Goal: Task Accomplishment & Management: Manage account settings

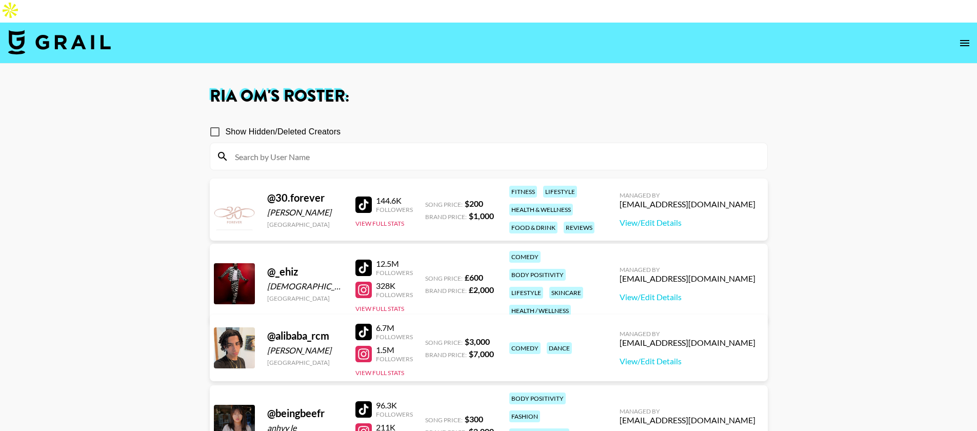
click at [34, 30] on img at bounding box center [59, 42] width 103 height 25
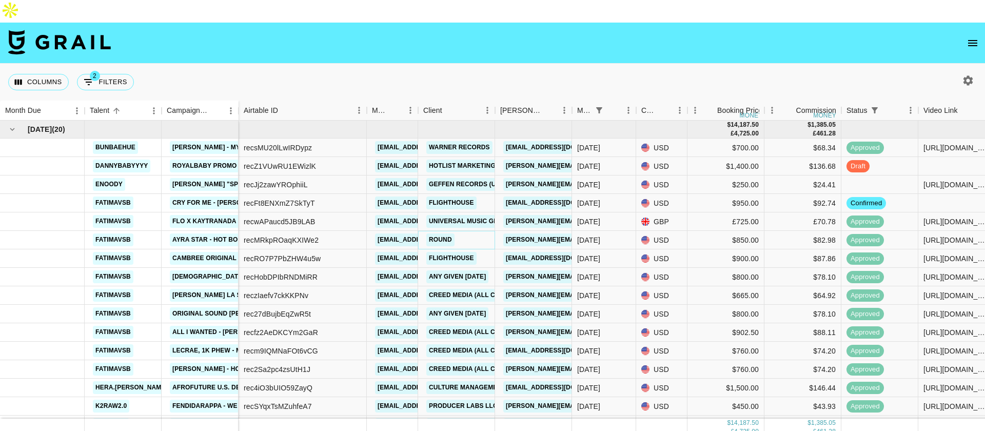
click at [440, 233] on link "Round" at bounding box center [440, 239] width 28 height 13
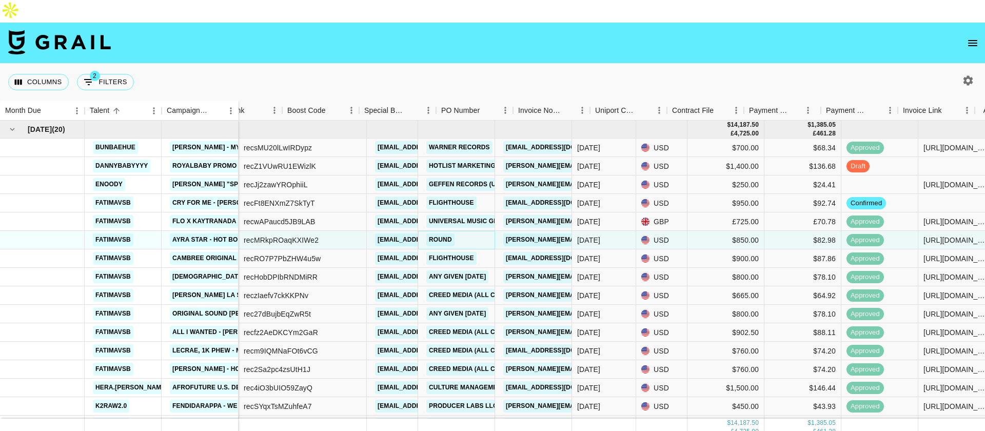
scroll to position [0, 713]
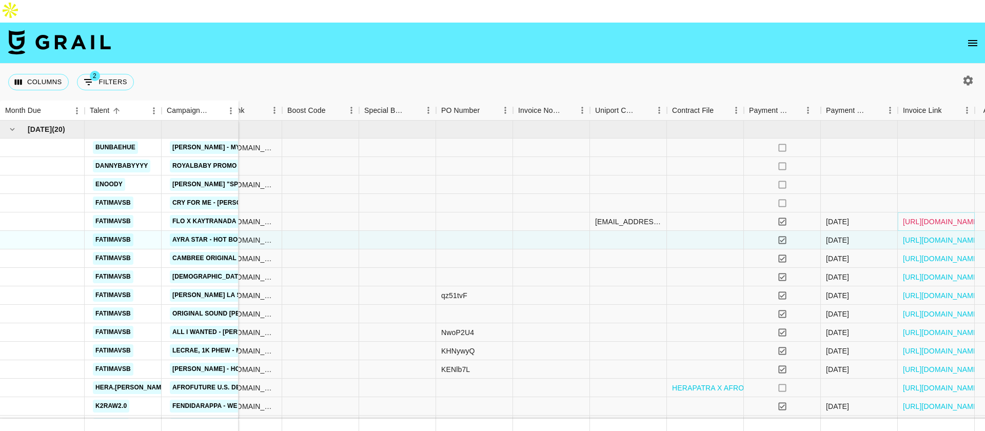
click at [915, 216] on link "[URL][DOMAIN_NAME]" at bounding box center [941, 221] width 77 height 10
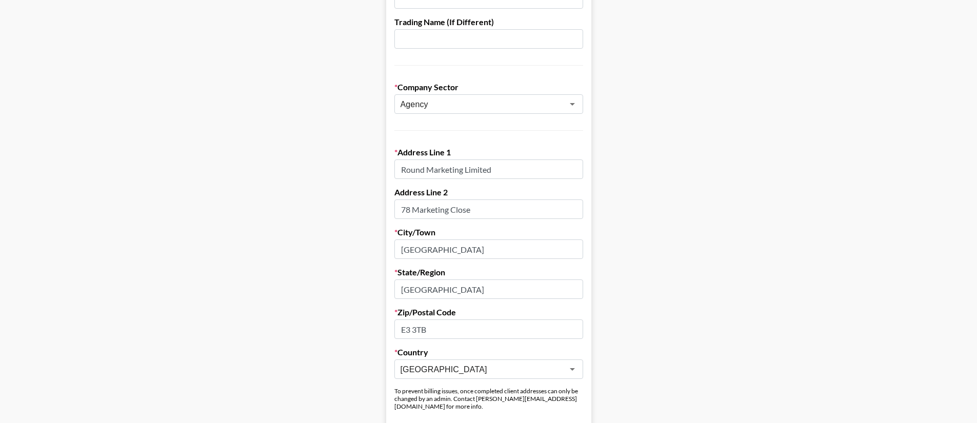
scroll to position [201, 0]
drag, startPoint x: 506, startPoint y: 148, endPoint x: 403, endPoint y: 144, distance: 102.7
click at [403, 159] on input "Round Marketing Limited" at bounding box center [488, 168] width 189 height 19
click at [473, 199] on input "78 Marketing Close" at bounding box center [488, 208] width 189 height 19
drag, startPoint x: 482, startPoint y: 186, endPoint x: 405, endPoint y: 190, distance: 77.0
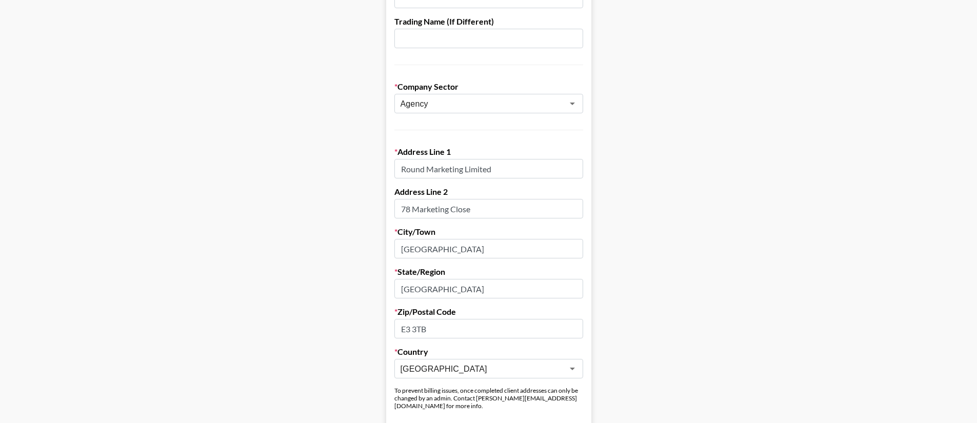
click at [405, 199] on input "78 Marketing Close" at bounding box center [488, 208] width 189 height 19
click at [446, 239] on input "London" at bounding box center [488, 248] width 189 height 19
click at [430, 319] on input "E3 3TB" at bounding box center [488, 328] width 189 height 19
drag, startPoint x: 438, startPoint y: 309, endPoint x: 402, endPoint y: 306, distance: 36.5
click at [402, 319] on input "E3 3TB" at bounding box center [488, 328] width 189 height 19
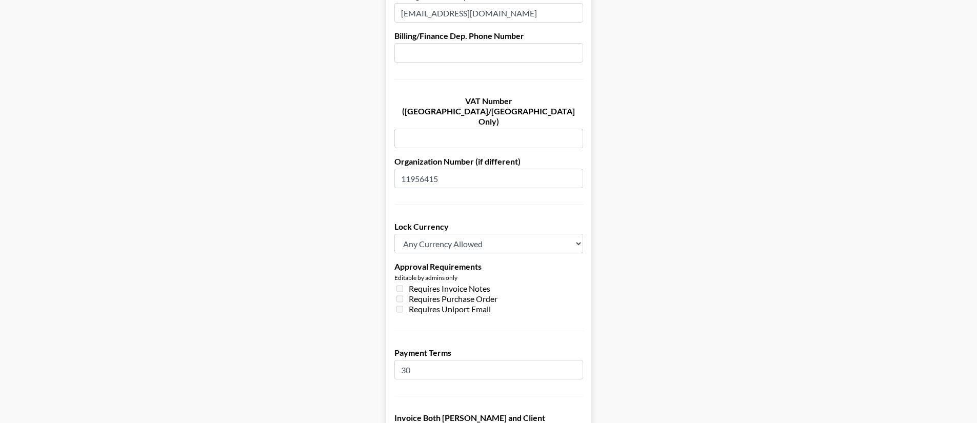
scroll to position [675, 0]
click at [462, 170] on input "11956415" at bounding box center [488, 179] width 189 height 19
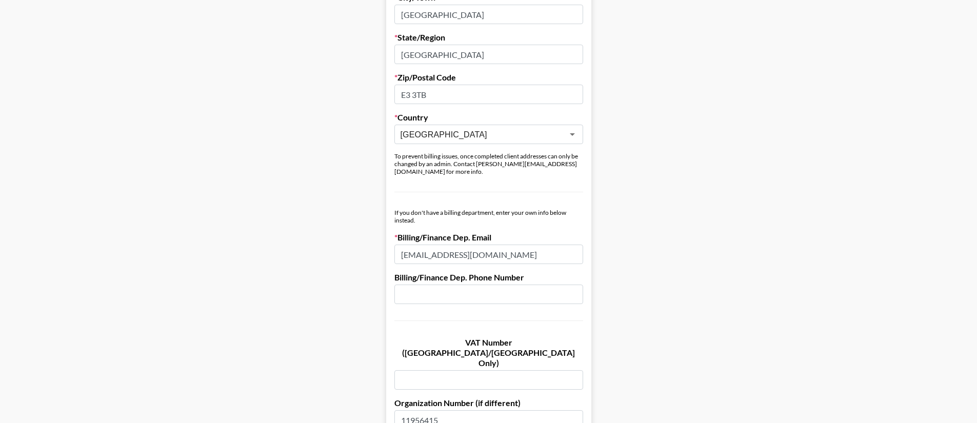
scroll to position [0, 0]
